Goal: Task Accomplishment & Management: Use online tool/utility

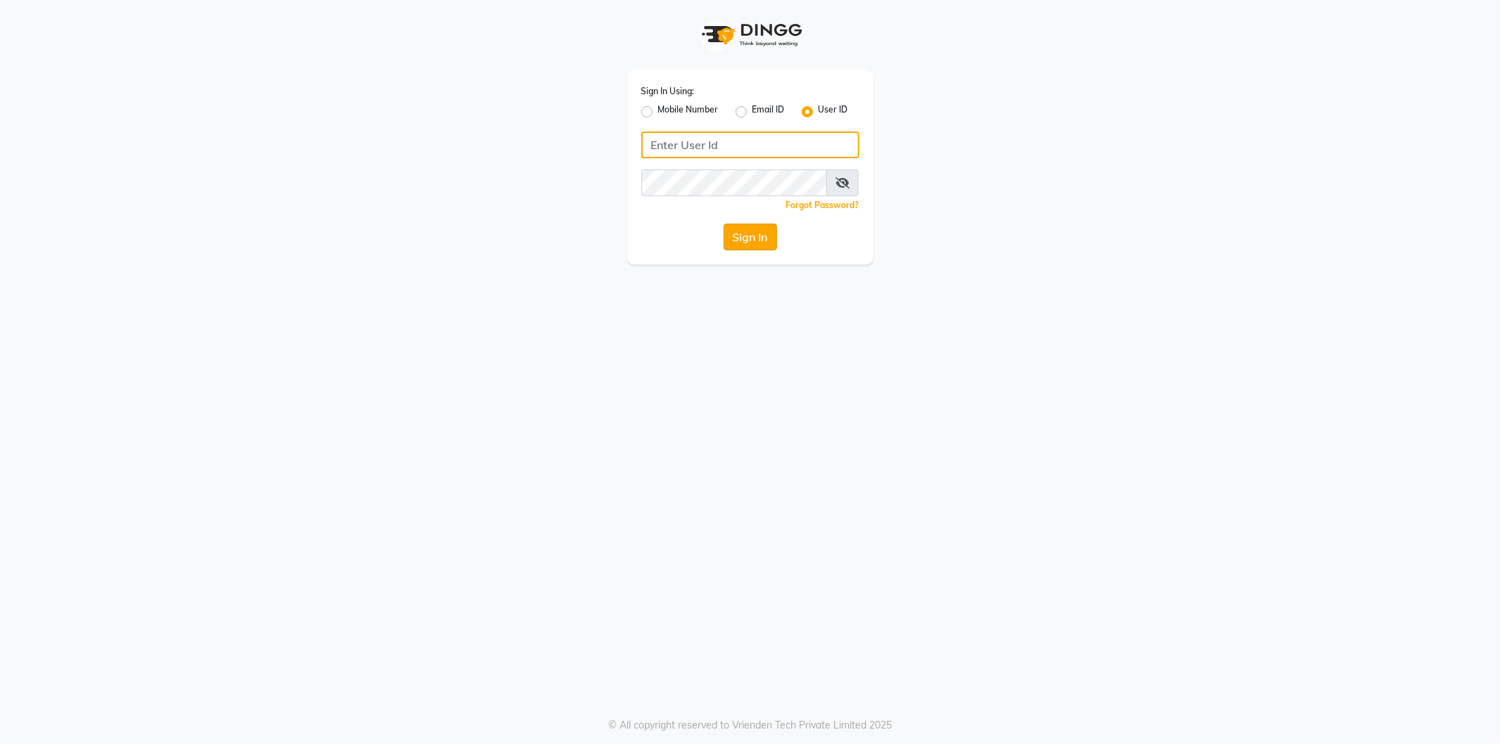
type input "vardhanspa"
click at [732, 237] on button "Sign In" at bounding box center [750, 237] width 53 height 27
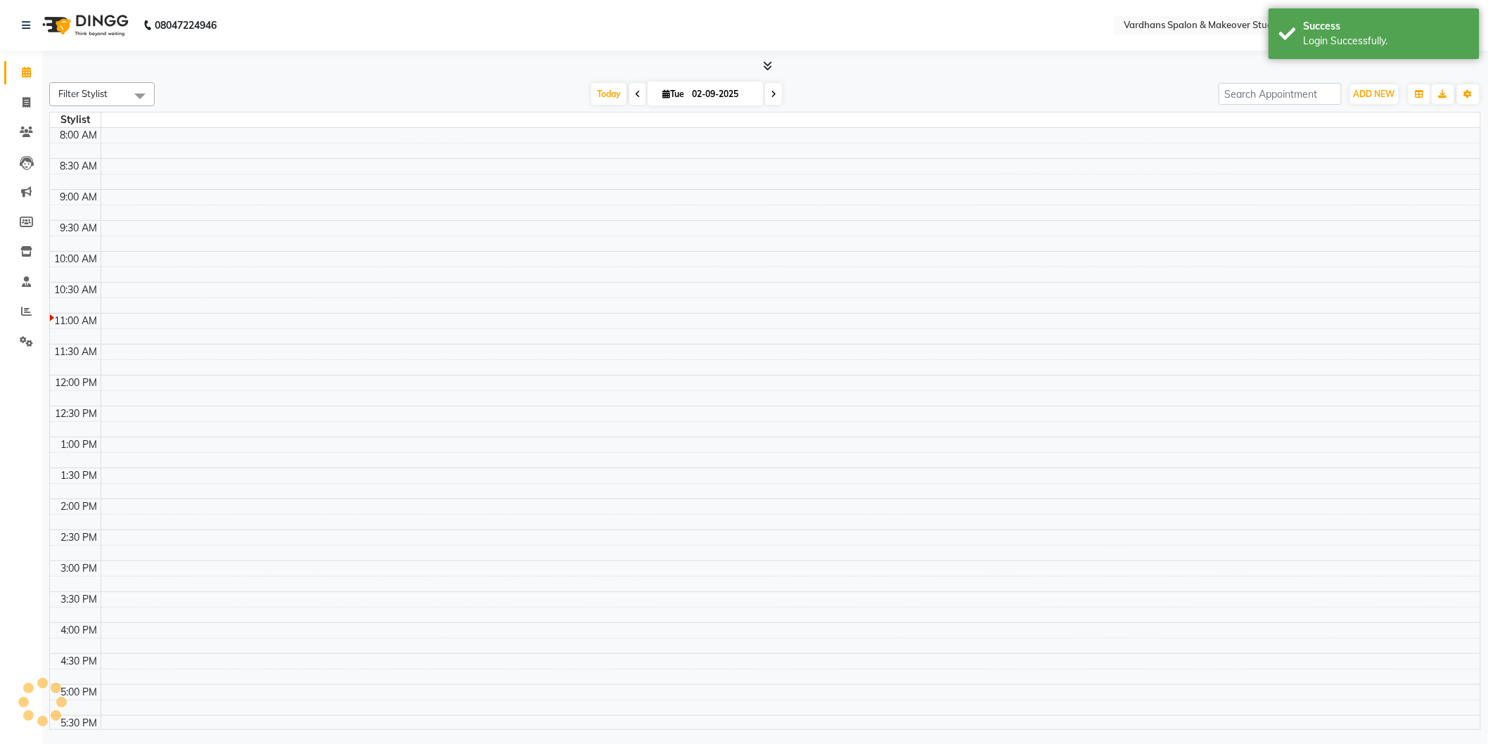
select select "en"
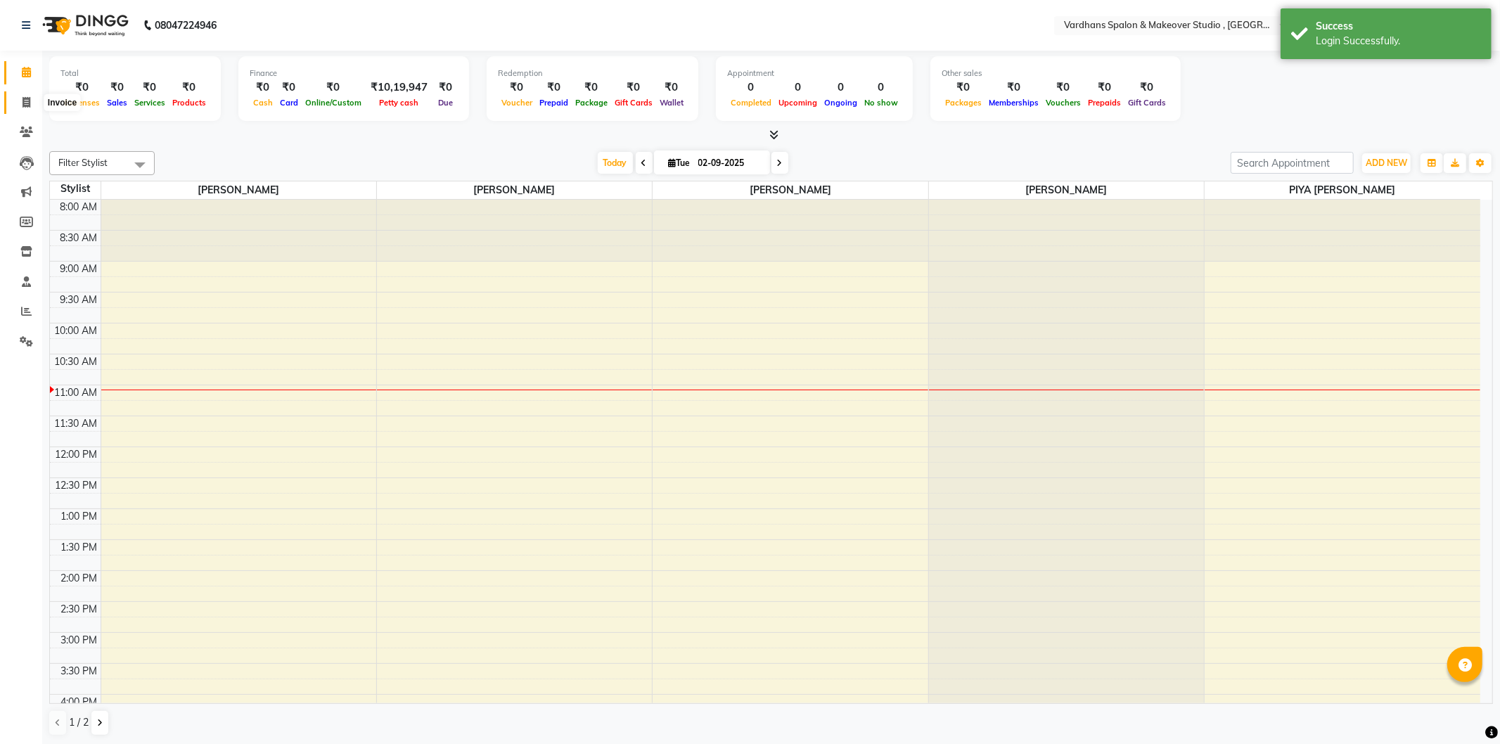
click at [36, 107] on span at bounding box center [26, 103] width 25 height 16
select select "service"
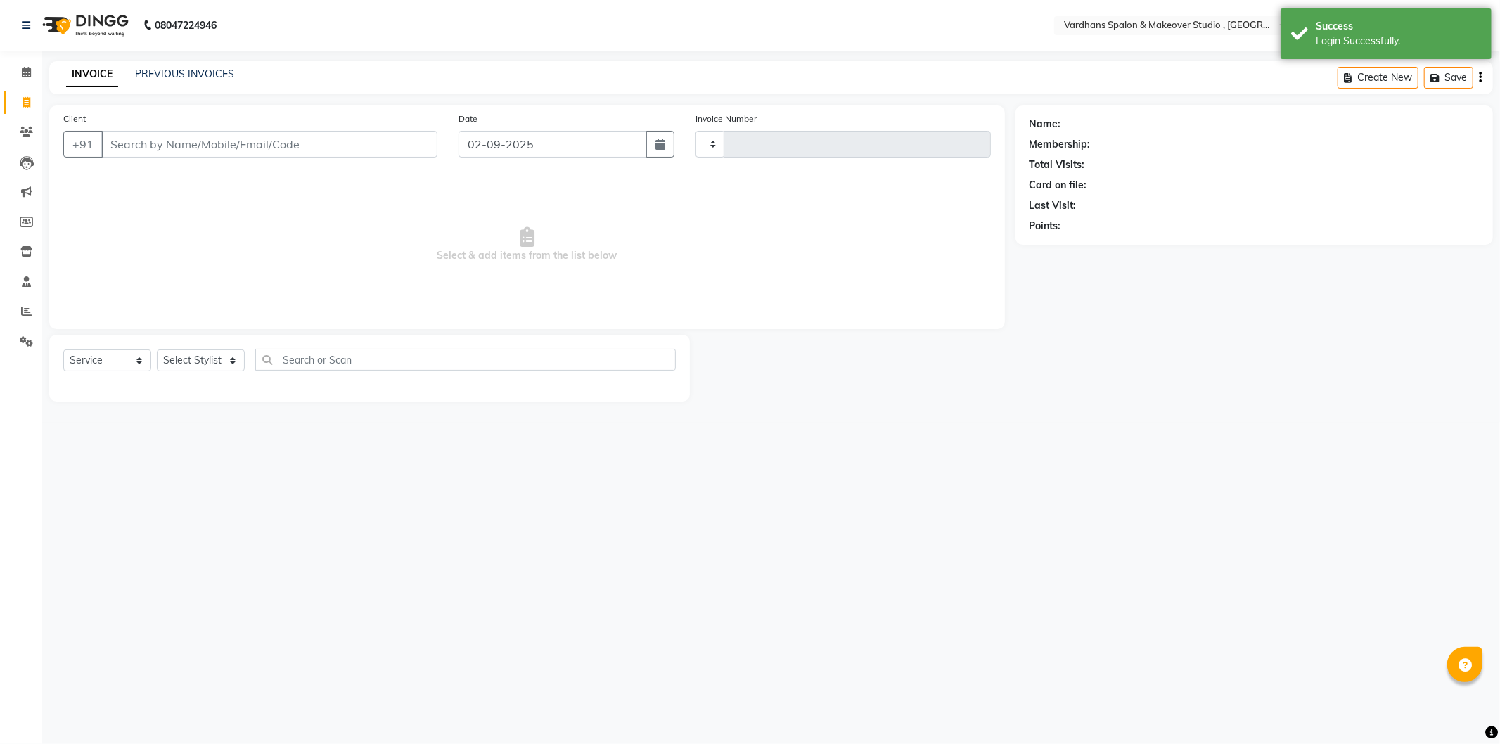
type input "1158"
select select "6997"
click at [210, 71] on link "PREVIOUS INVOICES" at bounding box center [184, 74] width 99 height 13
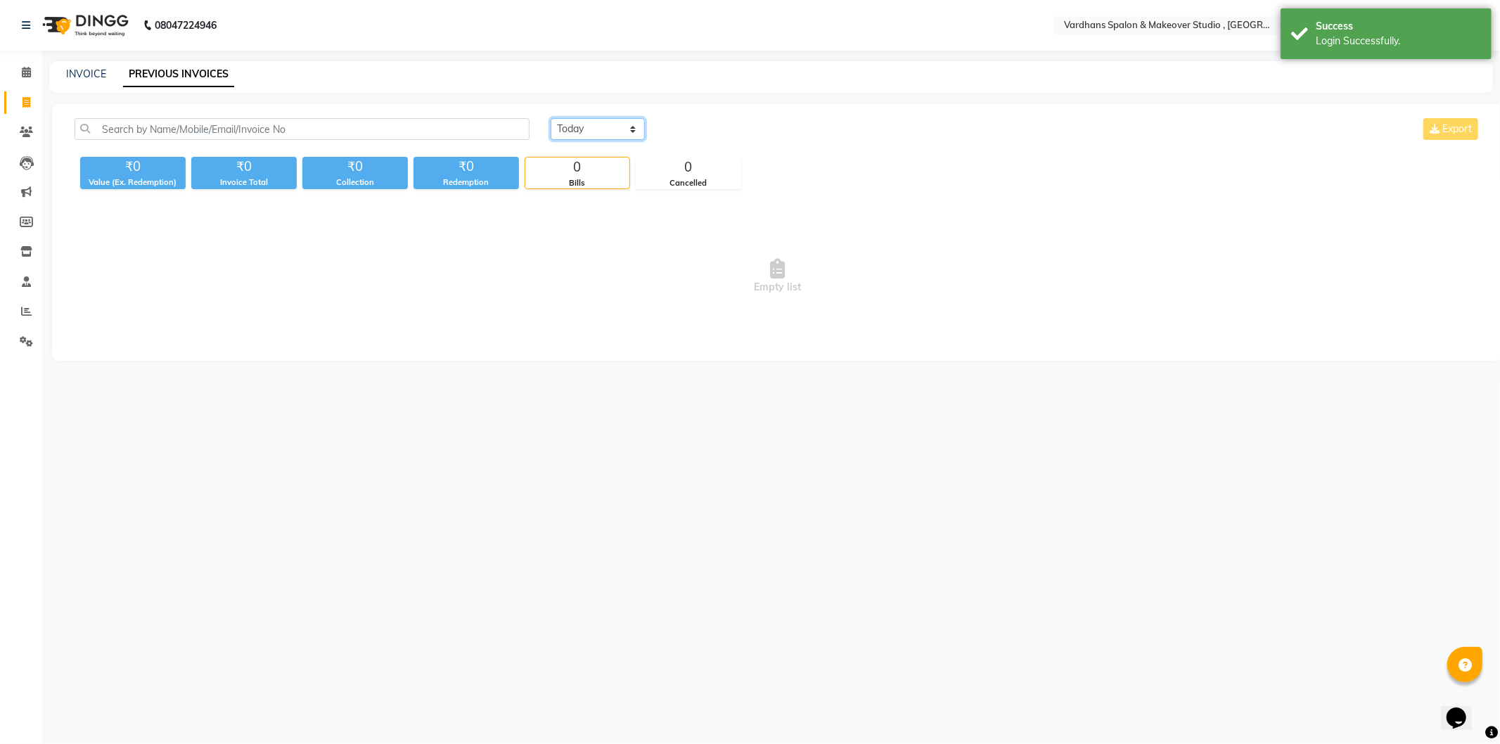
click at [584, 136] on select "[DATE] [DATE] Custom Range" at bounding box center [598, 129] width 94 height 22
select select "[DATE]"
click at [551, 118] on select "[DATE] [DATE] Custom Range" at bounding box center [598, 129] width 94 height 22
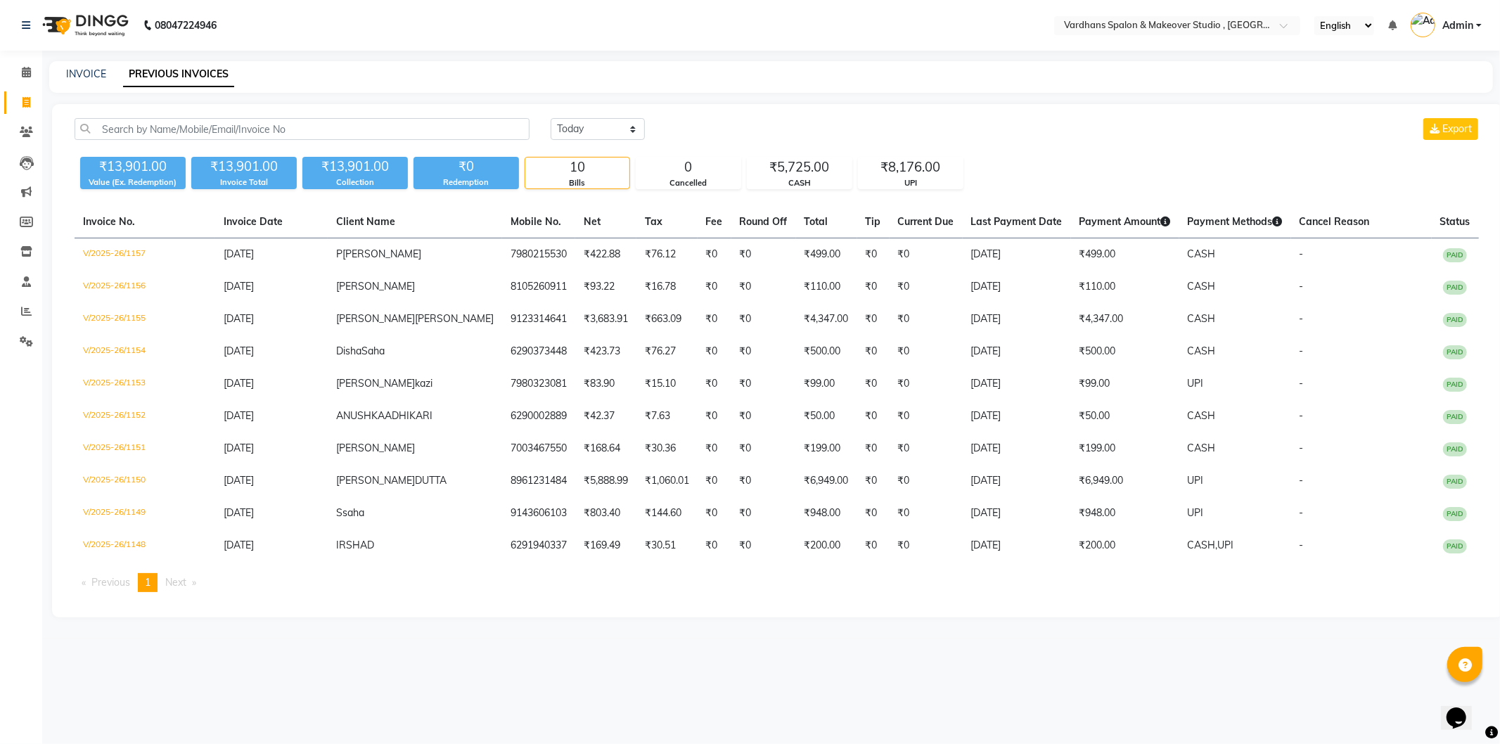
click at [87, 65] on div "INVOICE PREVIOUS INVOICES" at bounding box center [771, 77] width 1444 height 32
click at [87, 68] on link "INVOICE" at bounding box center [86, 74] width 40 height 13
select select "service"
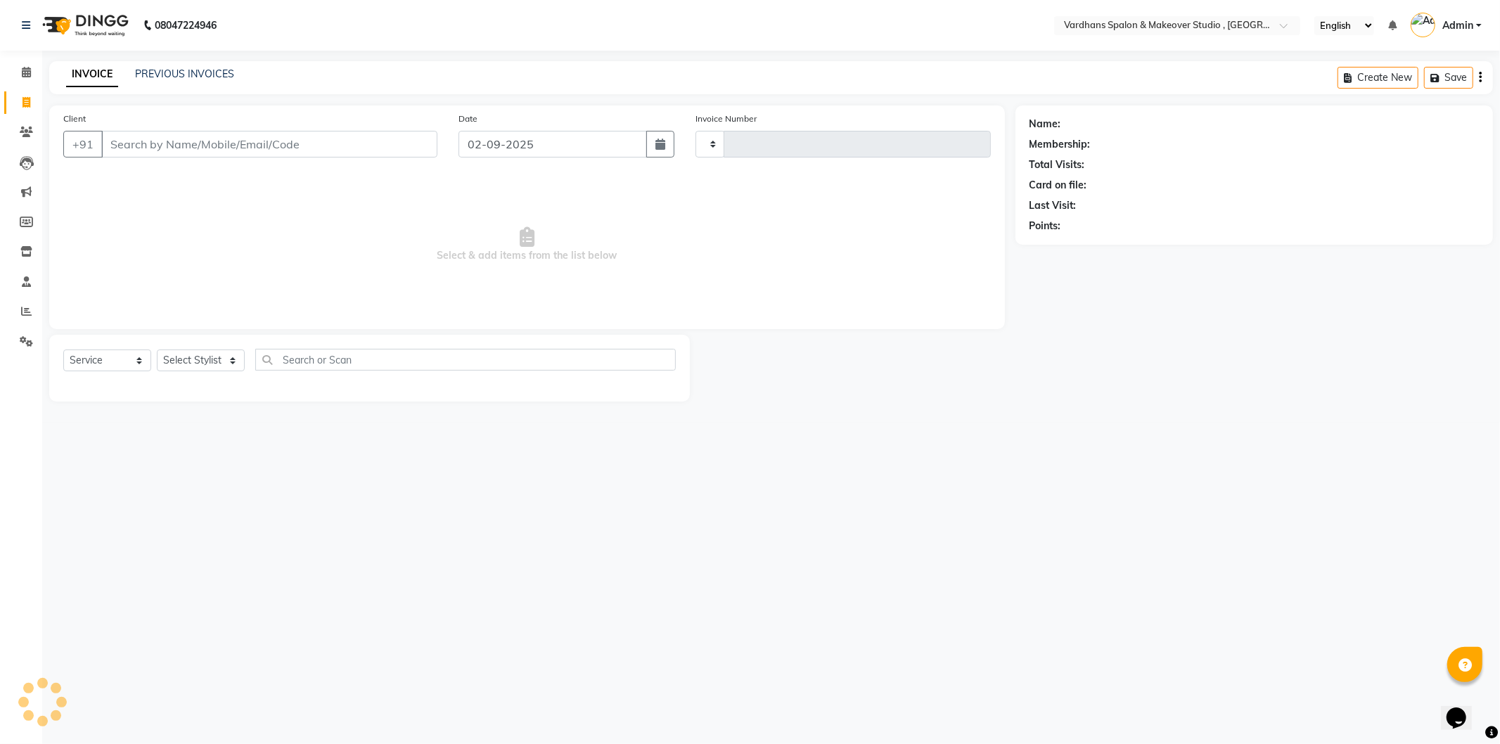
type input "1158"
select select "6997"
